Goal: Find contact information: Find contact information

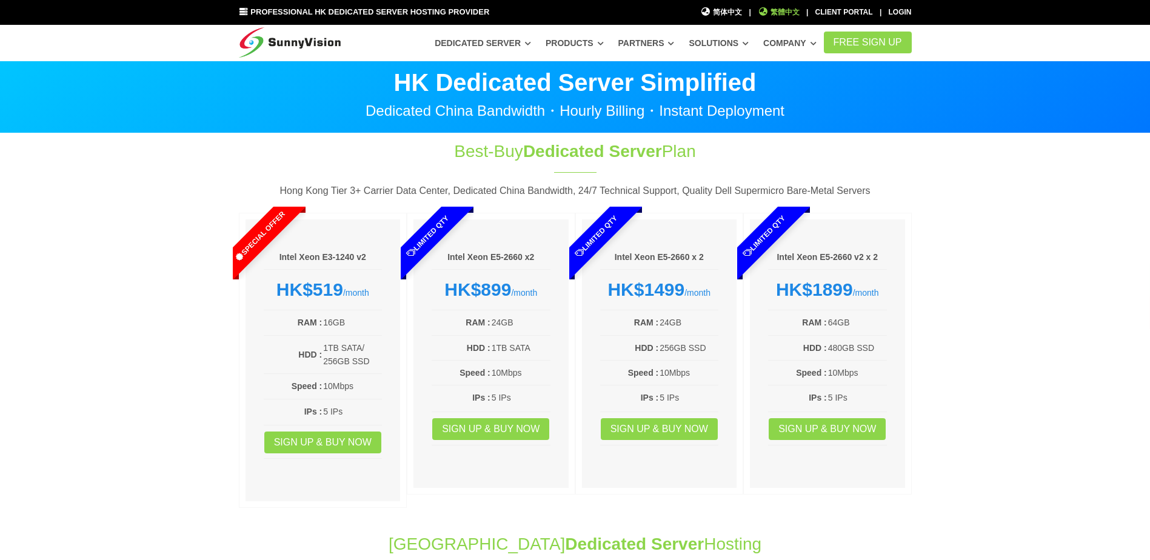
click at [796, 7] on span "繁體中文" at bounding box center [779, 13] width 42 height 12
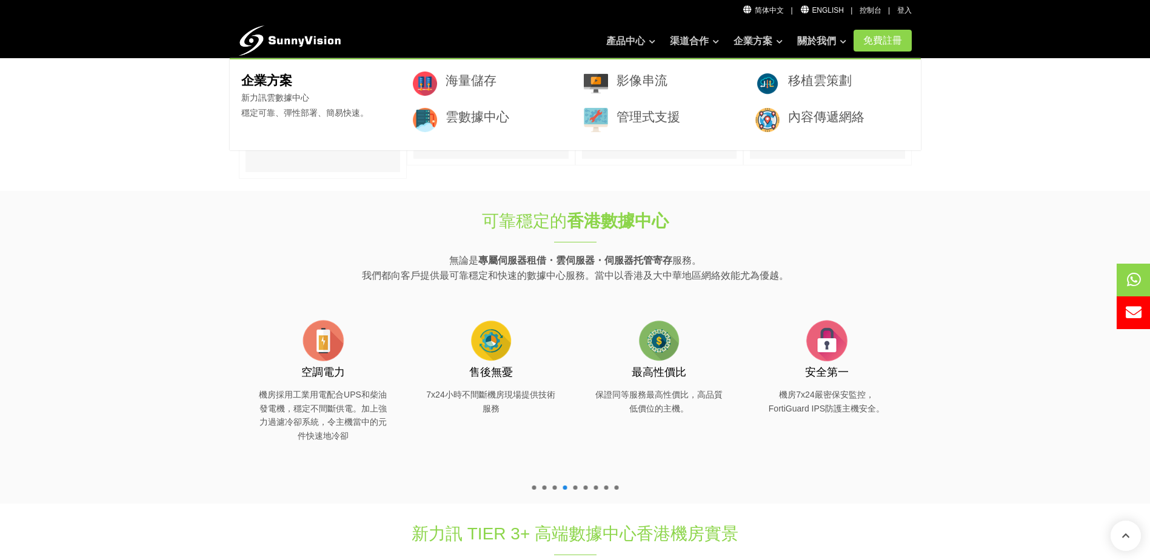
scroll to position [1463, 0]
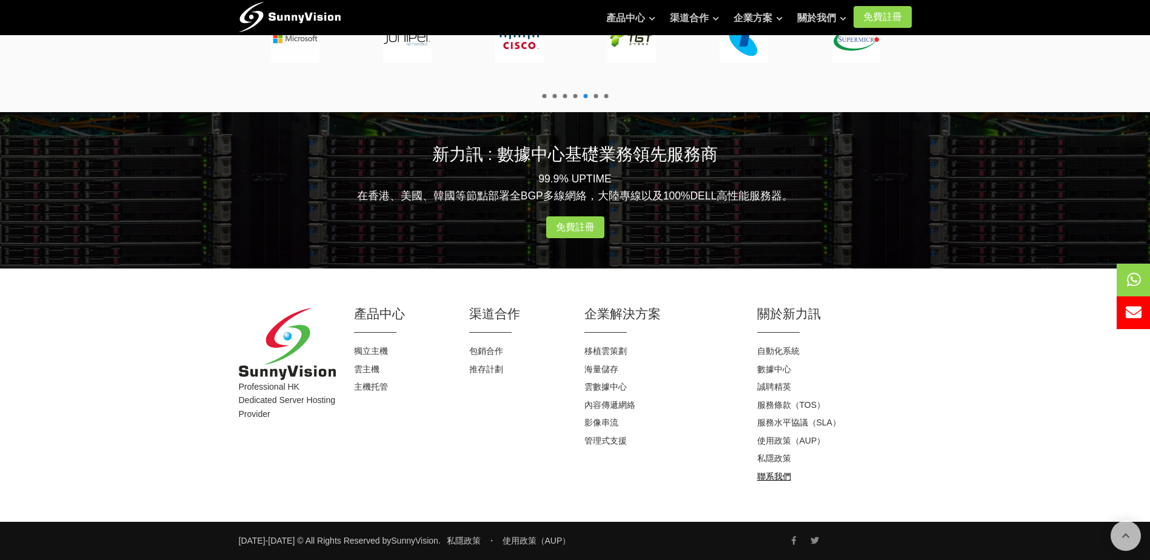
click at [782, 478] on link "聯系我們" at bounding box center [774, 477] width 34 height 10
